Goal: Transaction & Acquisition: Purchase product/service

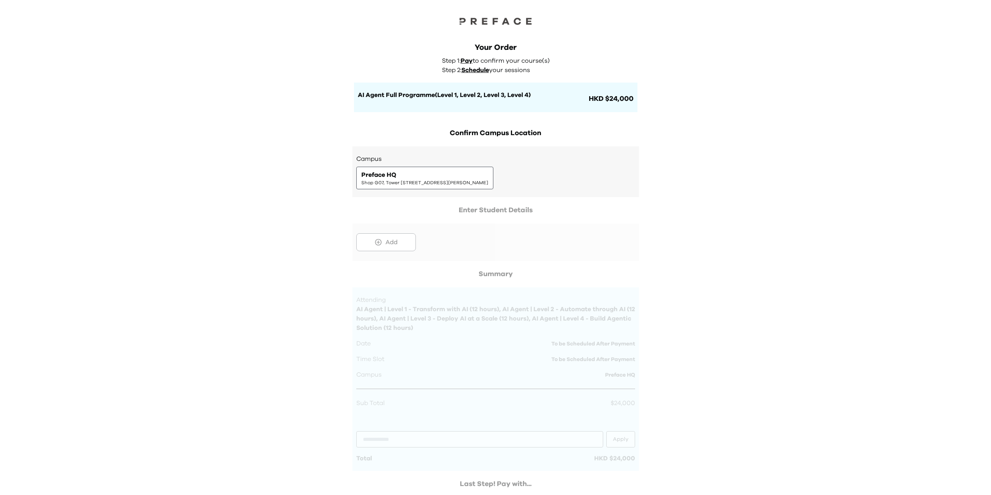
click at [396, 242] on div at bounding box center [495, 233] width 286 height 56
